Goal: Task Accomplishment & Management: Complete application form

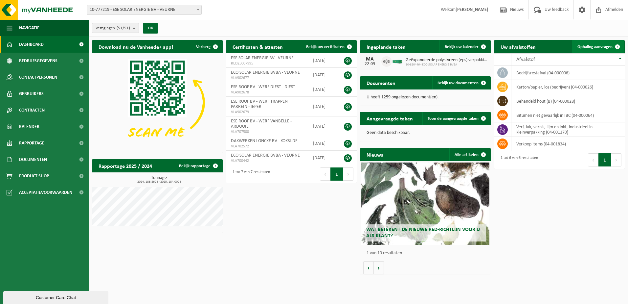
click at [594, 45] on span "Ophaling aanvragen" at bounding box center [595, 47] width 35 height 4
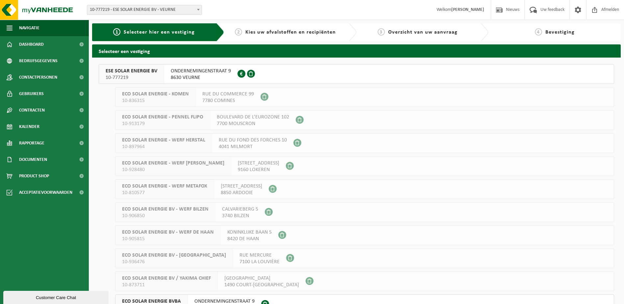
click at [228, 299] on span "ONDERNEMINGENSTRAAT 9" at bounding box center [224, 301] width 60 height 7
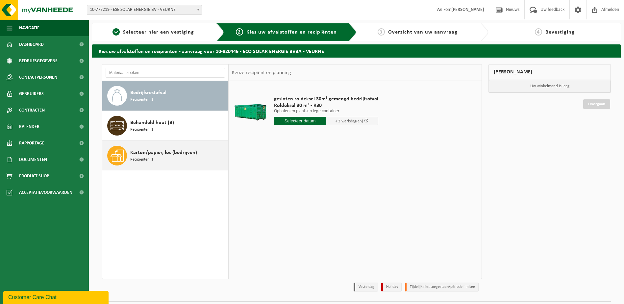
click at [136, 152] on span "Karton/papier, los (bedrijven)" at bounding box center [163, 153] width 67 height 8
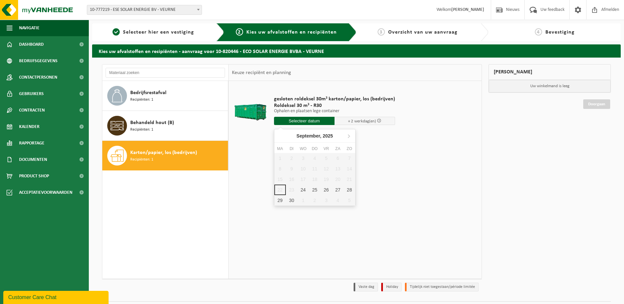
click at [304, 118] on input "text" at bounding box center [304, 121] width 60 height 8
click at [302, 188] on div "24" at bounding box center [303, 189] width 12 height 11
type input "Van 2025-09-24"
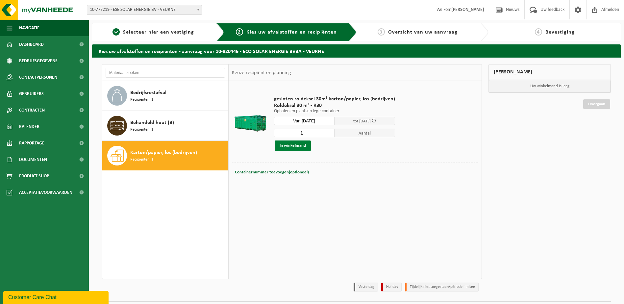
click at [288, 142] on button "In winkelmand" at bounding box center [292, 145] width 36 height 11
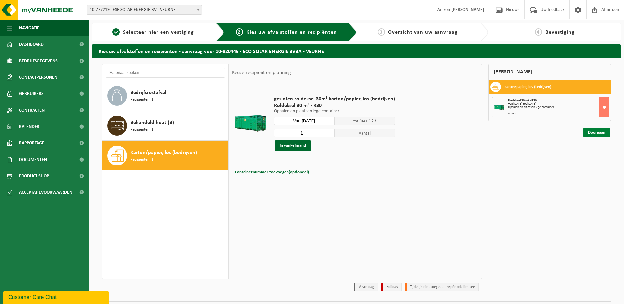
click at [594, 131] on link "Doorgaan" at bounding box center [596, 133] width 27 height 10
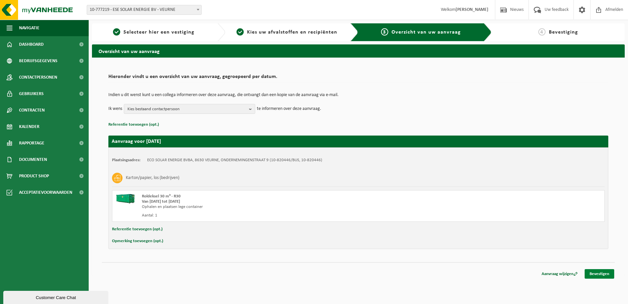
click at [601, 273] on link "Bevestigen" at bounding box center [600, 274] width 30 height 10
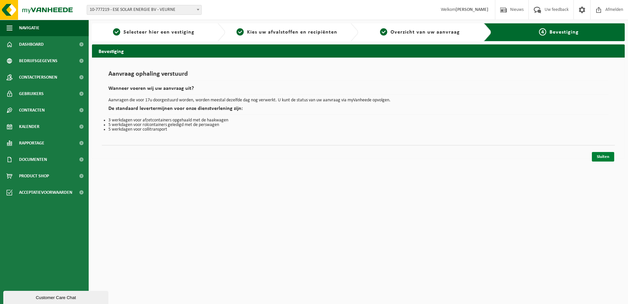
click at [599, 155] on link "Sluiten" at bounding box center [603, 157] width 22 height 10
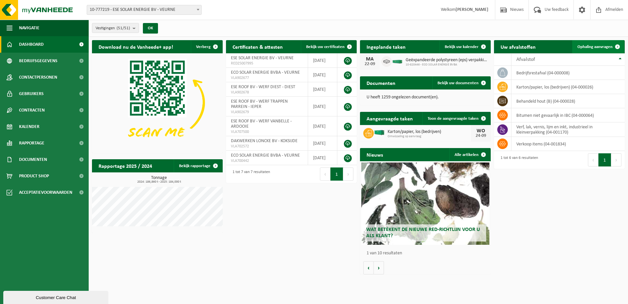
click at [591, 45] on span "Ophaling aanvragen" at bounding box center [595, 47] width 35 height 4
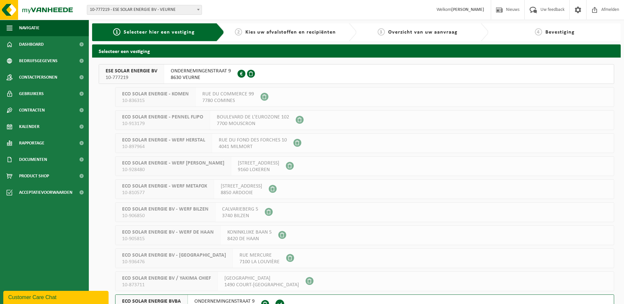
click at [219, 299] on span "ONDERNEMINGENSTRAAT 9" at bounding box center [224, 301] width 60 height 7
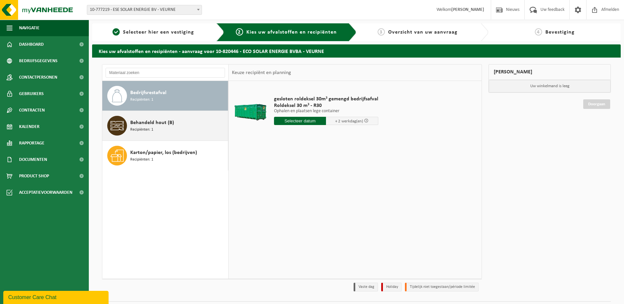
click at [147, 122] on span "Behandeld hout (B)" at bounding box center [152, 123] width 44 height 8
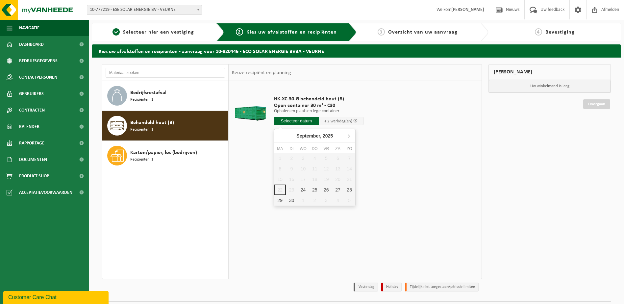
click at [300, 120] on input "text" at bounding box center [296, 121] width 45 height 8
click at [304, 189] on div "24" at bounding box center [303, 189] width 12 height 11
type input "Van [DATE]"
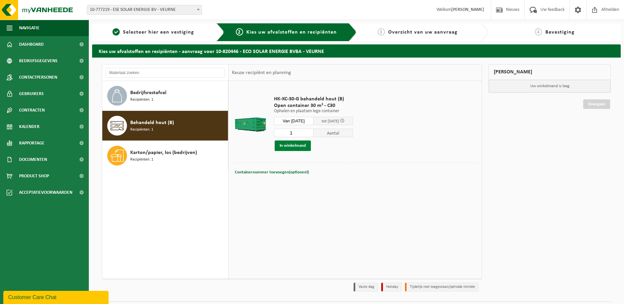
click at [286, 143] on button "In winkelmand" at bounding box center [292, 145] width 36 height 11
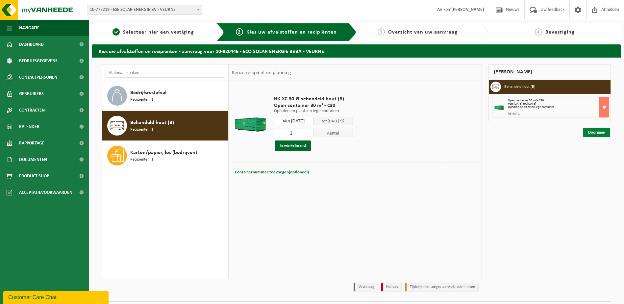
click at [601, 133] on link "Doorgaan" at bounding box center [596, 133] width 27 height 10
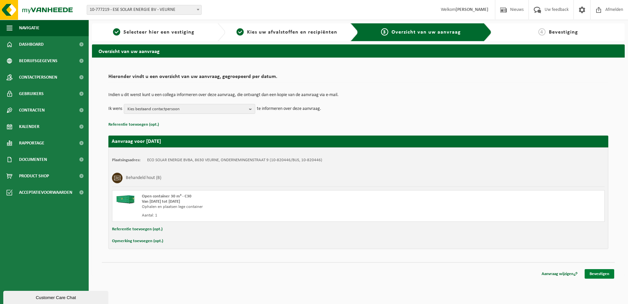
click at [598, 275] on link "Bevestigen" at bounding box center [600, 274] width 30 height 10
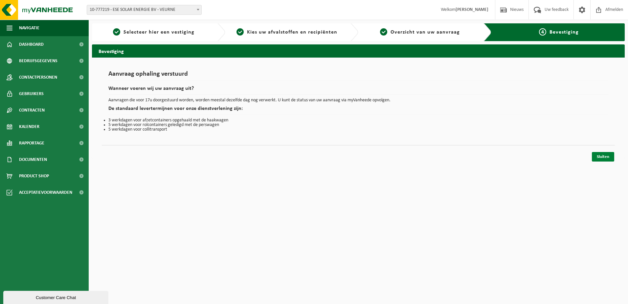
click at [604, 154] on link "Sluiten" at bounding box center [603, 157] width 22 height 10
